Goal: Information Seeking & Learning: Learn about a topic

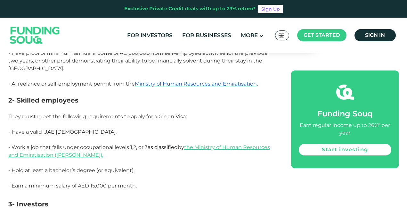
scroll to position [483, 0]
click at [232, 157] on p "- Work a job that falls under occupational levels 1,2, or 3 as classified by th…" at bounding box center [142, 154] width 269 height 23
click at [226, 166] on p "- Hold at least a bachelor’s degree (or equivalent)." at bounding box center [142, 173] width 269 height 15
click at [223, 172] on p "- Hold at least a bachelor’s degree (or equivalent)." at bounding box center [142, 173] width 269 height 15
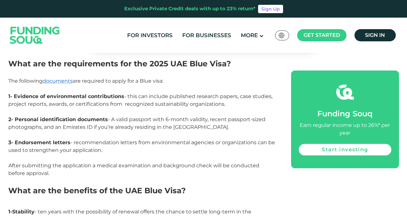
scroll to position [1109, 0]
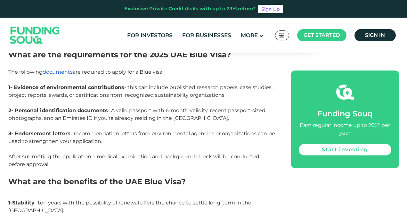
click at [211, 199] on span "1-Stability - ten years with the possibility of renewal offers the chance to se…" at bounding box center [129, 206] width 243 height 14
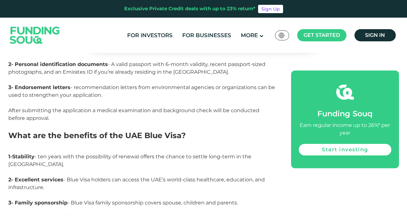
scroll to position [1156, 0]
click at [210, 199] on p "3- Family sponsorship - Blue Visa family sponsorship covers spouse, children an…" at bounding box center [142, 206] width 269 height 15
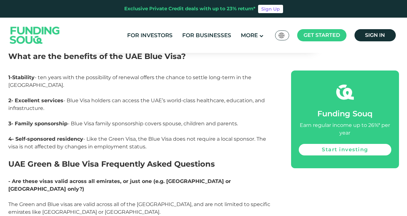
scroll to position [1237, 0]
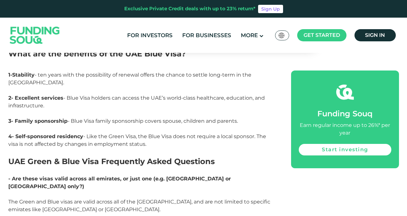
click at [201, 199] on span "The Green and Blue visas are valid across all of the [GEOGRAPHIC_DATA], and are…" at bounding box center [139, 206] width 262 height 14
click at [200, 198] on p "The Green and Blue visas are valid across all of the [GEOGRAPHIC_DATA], and are…" at bounding box center [142, 205] width 269 height 15
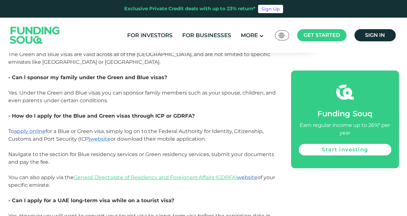
scroll to position [1385, 0]
click at [171, 197] on span "- Can I apply for a UAE long-term visa while on a tourist visa?" at bounding box center [91, 200] width 166 height 6
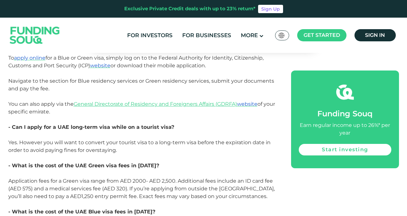
scroll to position [1462, 0]
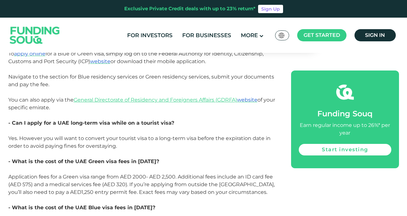
click at [171, 196] on p at bounding box center [142, 200] width 269 height 8
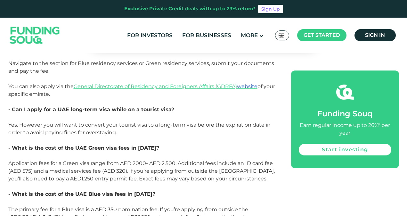
scroll to position [1477, 0]
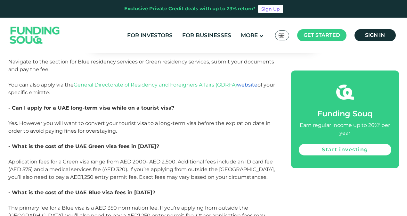
click at [166, 181] on p at bounding box center [142, 185] width 269 height 8
click at [164, 189] on p "- What is the cost of the UAE Blue visa fees in [DATE]?" at bounding box center [142, 193] width 269 height 8
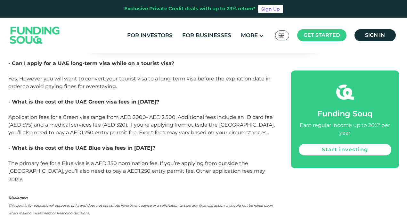
scroll to position [1521, 0]
click at [147, 145] on span "- What is the cost of the UAE Blue visa fees in [DATE]?" at bounding box center [81, 148] width 147 height 6
click at [224, 160] on span "The primary fee for a Blue visa is a AED 350 nomination fee. If you’re applying…" at bounding box center [136, 170] width 257 height 21
click at [228, 160] on p "The primary fee for a Blue visa is a AED 350 nomination fee. If you’re applying…" at bounding box center [142, 171] width 269 height 23
